Goal: Information Seeking & Learning: Learn about a topic

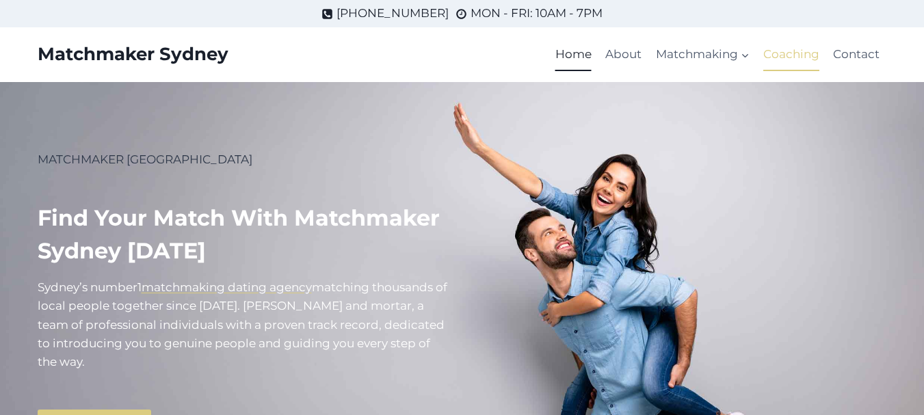
click at [792, 55] on link "Coaching" at bounding box center [792, 54] width 70 height 33
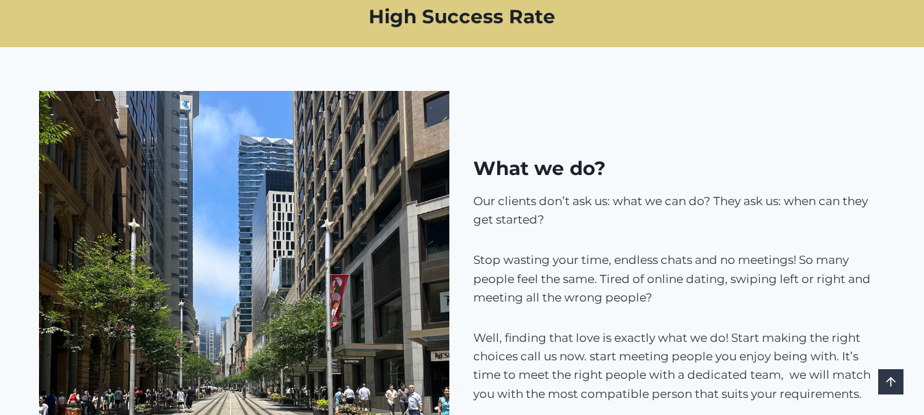
scroll to position [1116, 0]
